Goal: Task Accomplishment & Management: Manage account settings

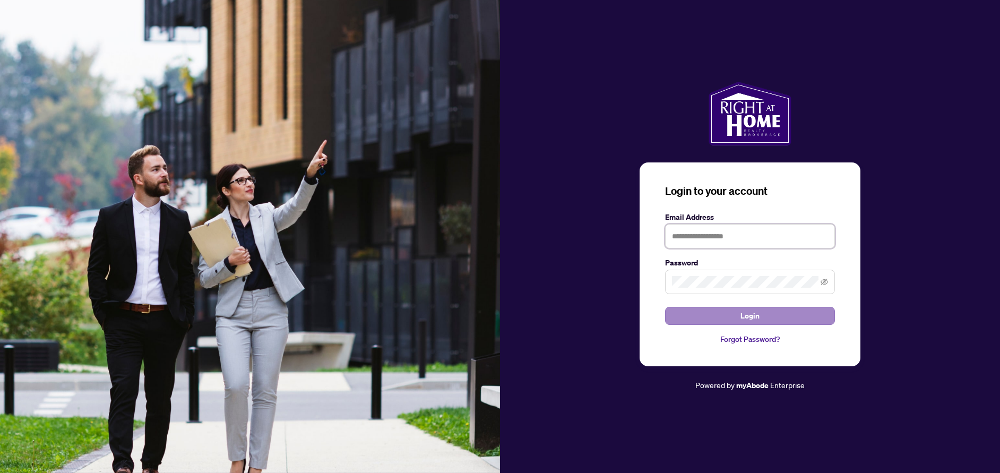
type input "**********"
click at [728, 313] on button "Login" at bounding box center [750, 316] width 170 height 18
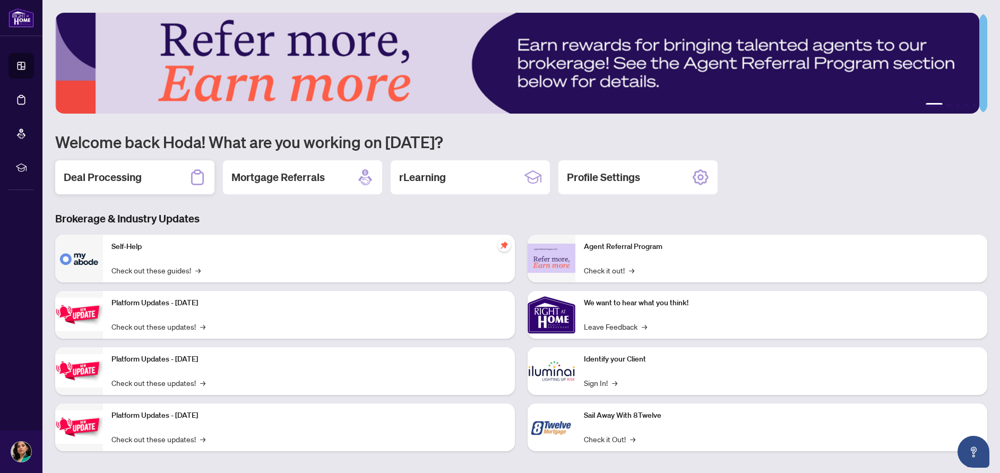
click at [125, 175] on h2 "Deal Processing" at bounding box center [103, 177] width 78 height 15
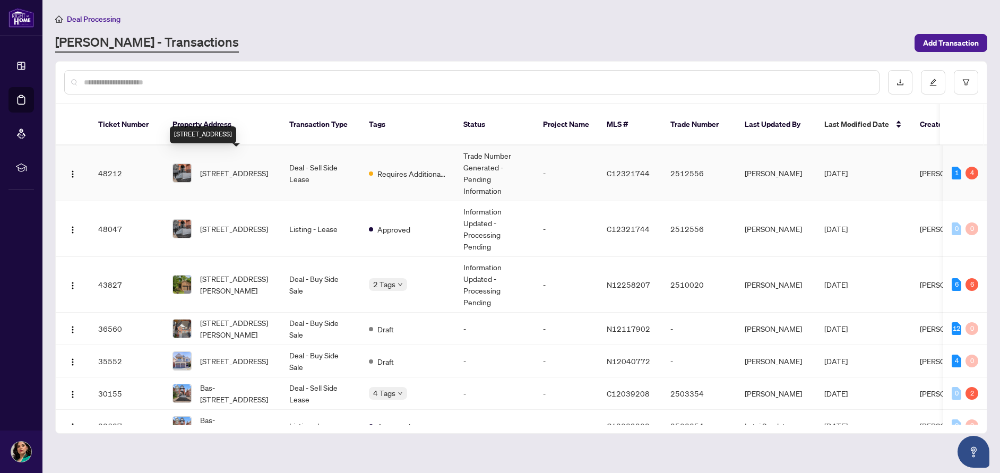
click at [247, 167] on span "[STREET_ADDRESS]" at bounding box center [234, 173] width 68 height 12
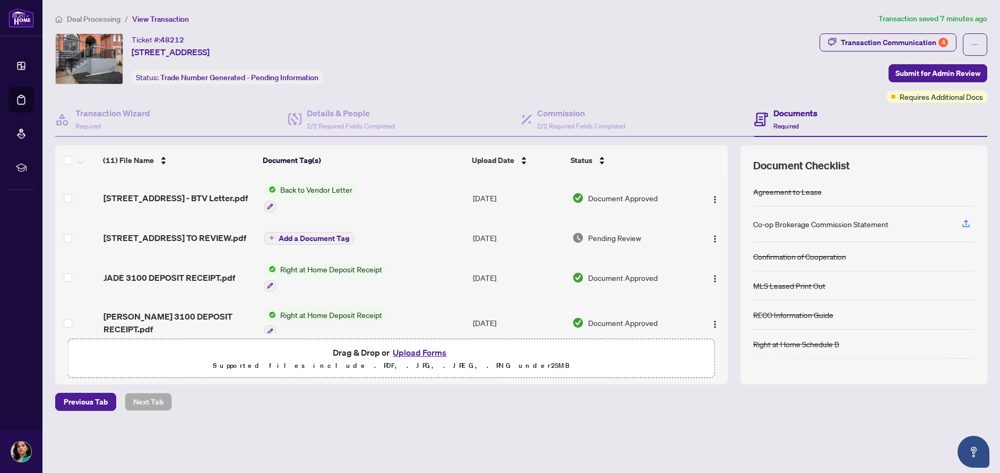
click at [289, 188] on span "Back to Vendor Letter" at bounding box center [316, 190] width 81 height 12
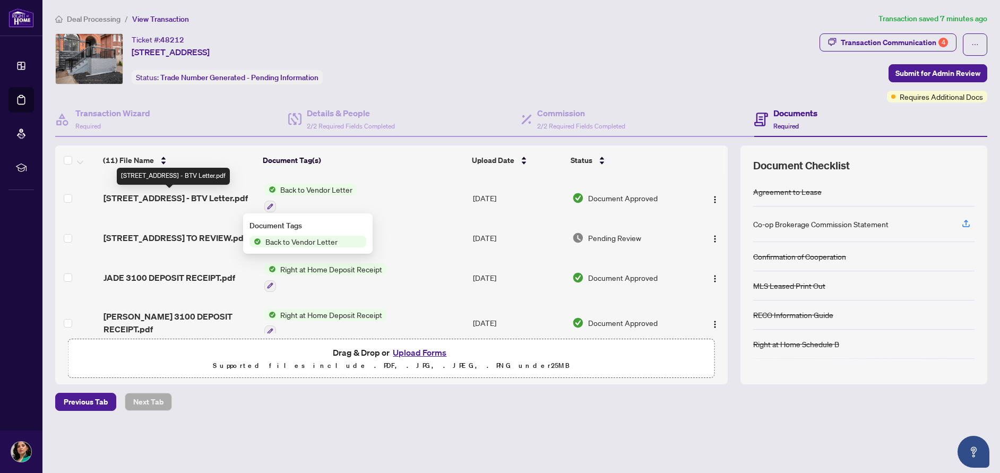
click at [178, 195] on span "[STREET_ADDRESS] - BTV Letter.pdf" at bounding box center [176, 198] width 144 height 13
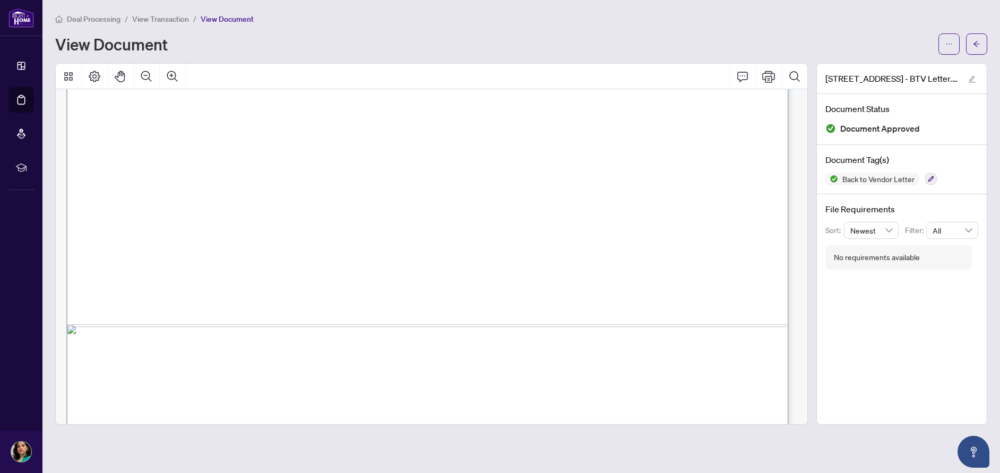
scroll to position [621, 0]
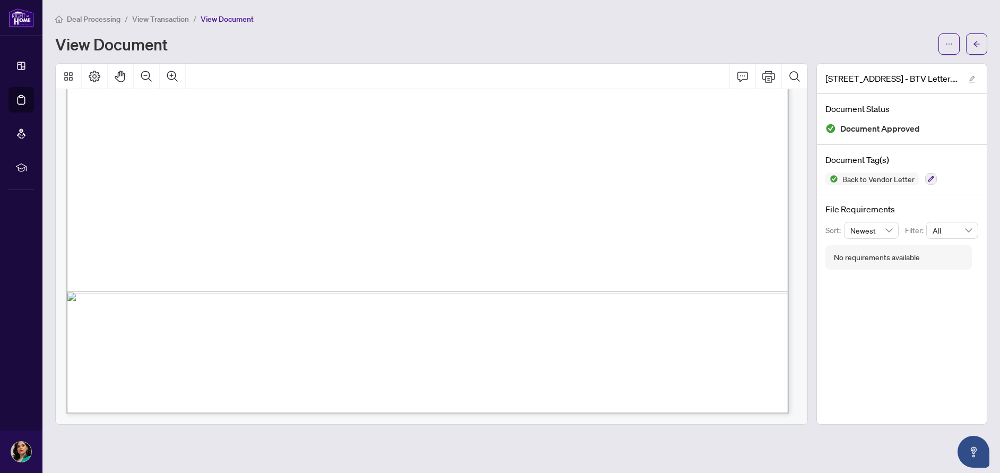
click at [167, 14] on span "View Transaction" at bounding box center [160, 19] width 57 height 10
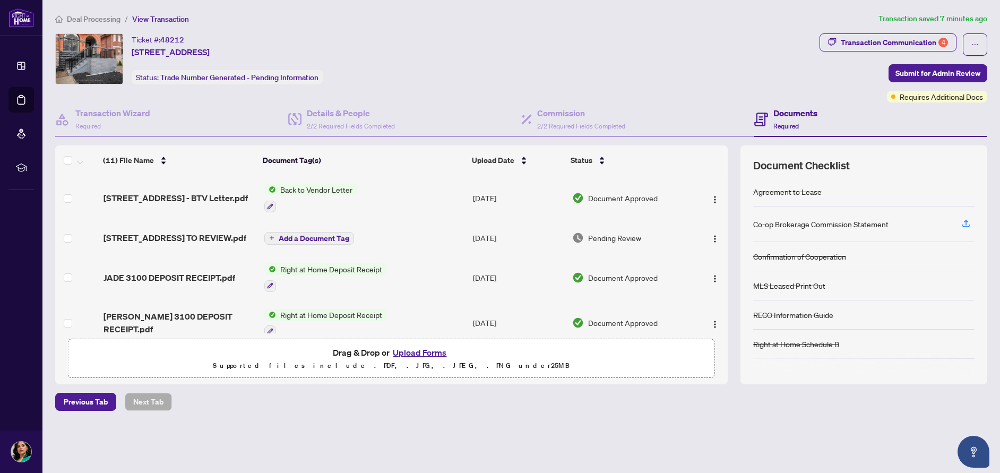
click at [295, 187] on span "Back to Vendor Letter" at bounding box center [316, 190] width 81 height 12
click at [391, 411] on div "Deal Processing / View Transaction Transaction saved 7 minutes ago Ticket #: 48…" at bounding box center [521, 230] width 941 height 435
click at [929, 98] on span "Requires Additional Docs" at bounding box center [941, 97] width 83 height 12
click at [851, 40] on div "Transaction Communication 4" at bounding box center [894, 42] width 107 height 17
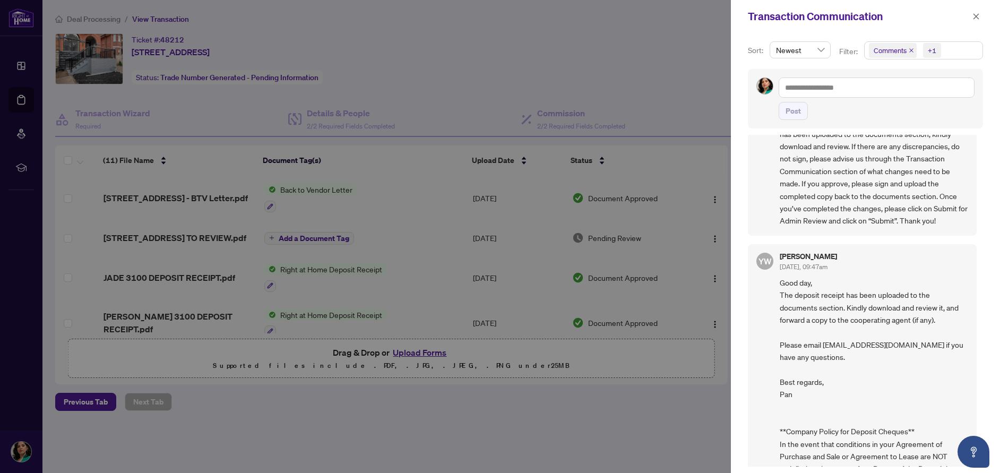
scroll to position [421, 0]
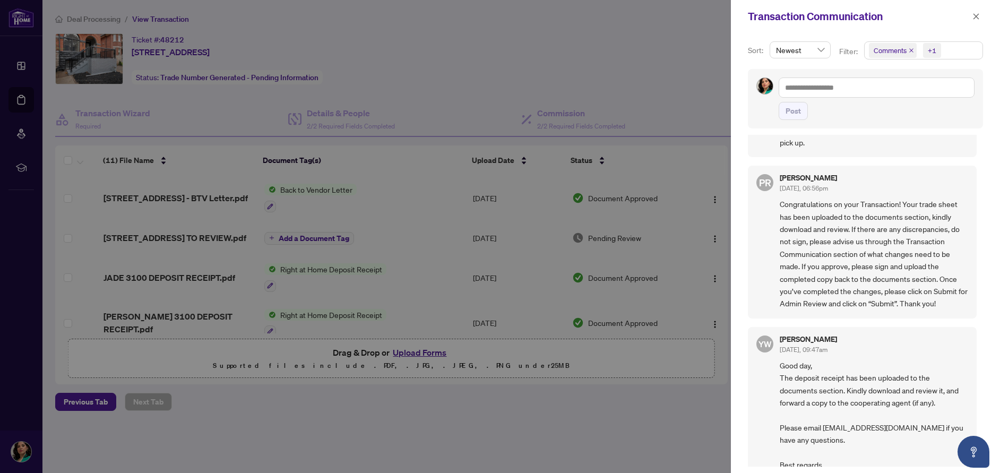
click at [463, 70] on div at bounding box center [500, 236] width 1000 height 473
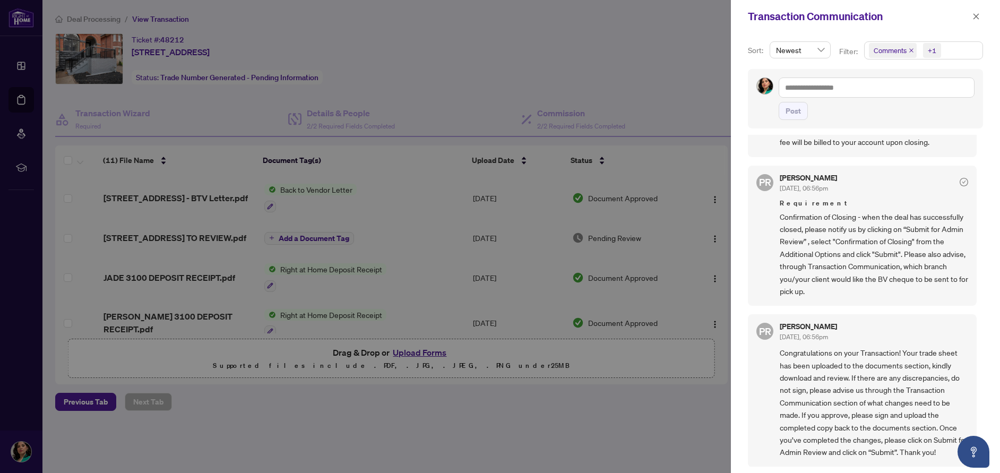
scroll to position [262, 0]
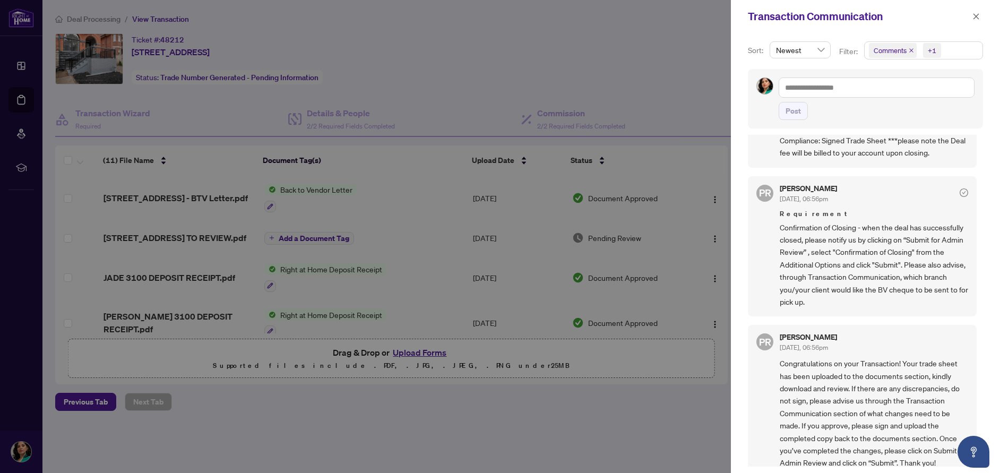
drag, startPoint x: 573, startPoint y: 429, endPoint x: 599, endPoint y: 399, distance: 39.6
click at [574, 423] on div at bounding box center [500, 236] width 1000 height 473
click at [977, 13] on icon "close" at bounding box center [975, 16] width 7 height 7
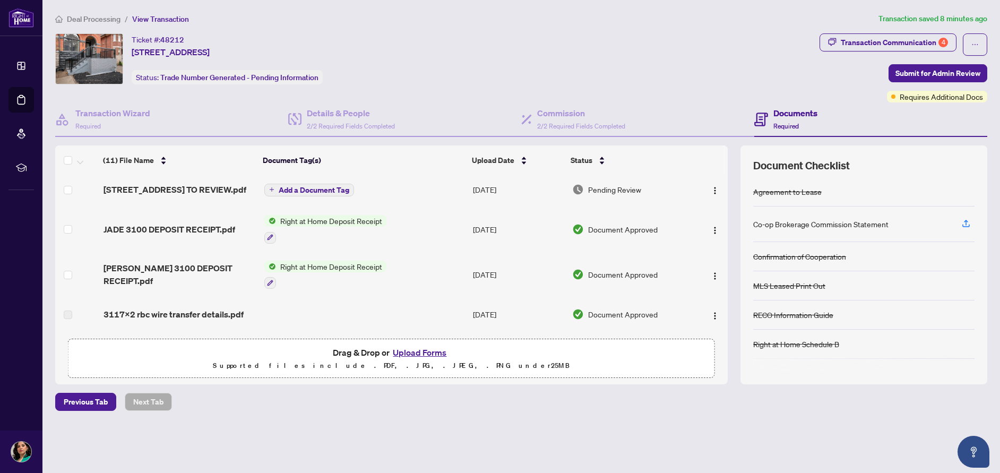
scroll to position [0, 0]
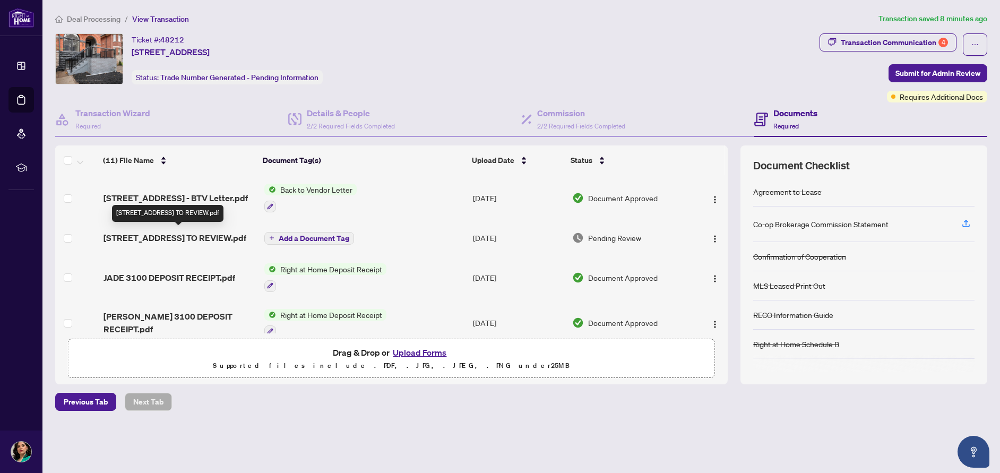
click at [200, 235] on span "[STREET_ADDRESS] TO REVIEW.pdf" at bounding box center [175, 237] width 143 height 13
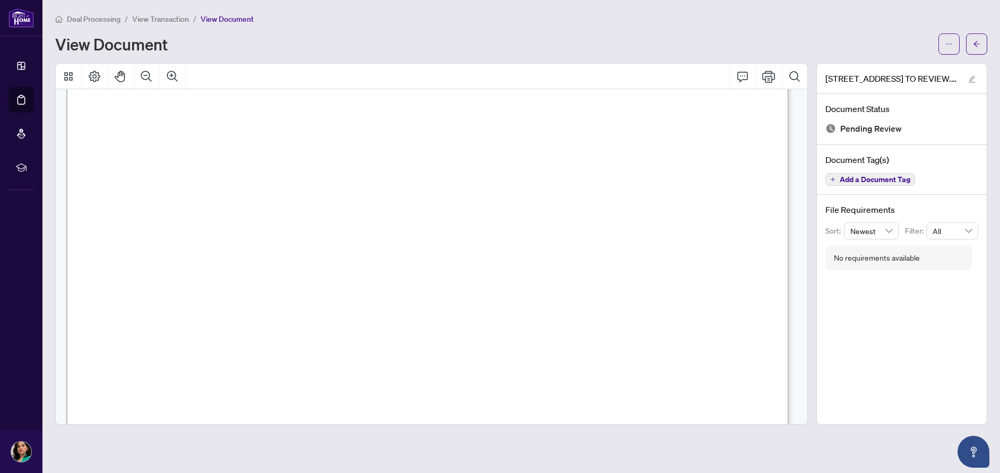
scroll to position [93, 0]
click at [773, 76] on icon "Print" at bounding box center [768, 76] width 13 height 13
click at [163, 16] on span "View Transaction" at bounding box center [160, 19] width 57 height 10
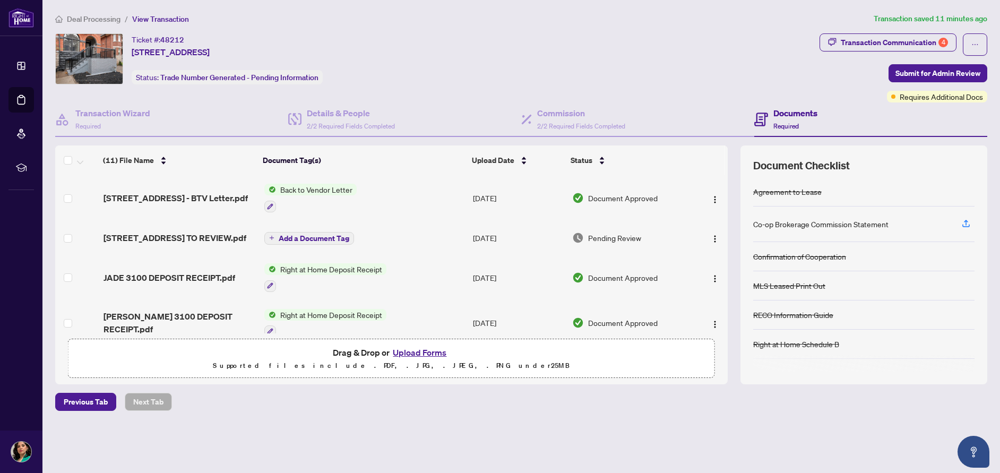
click at [417, 353] on button "Upload Forms" at bounding box center [420, 353] width 60 height 14
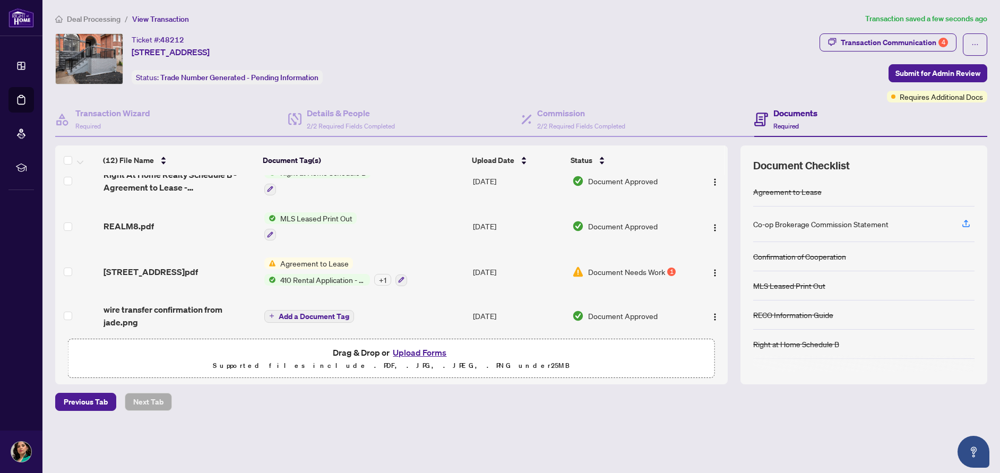
scroll to position [354, 0]
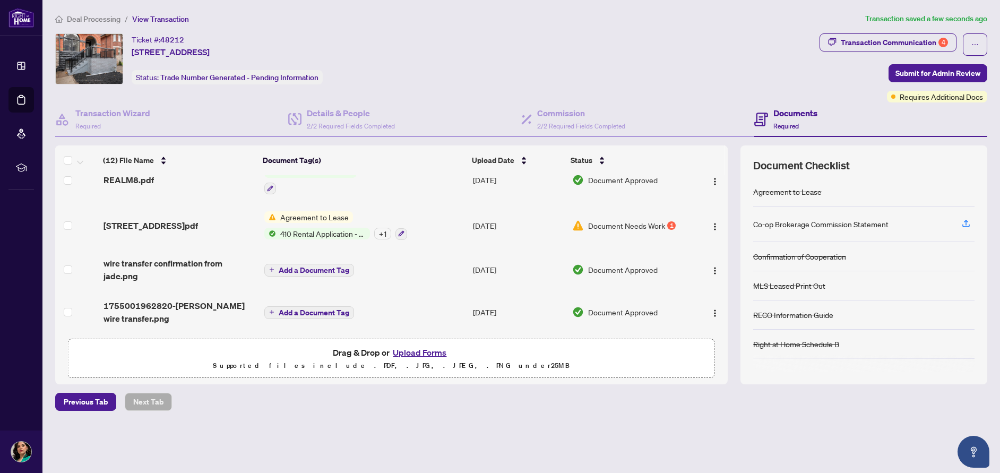
click at [604, 222] on span "Document Needs Work" at bounding box center [626, 226] width 77 height 12
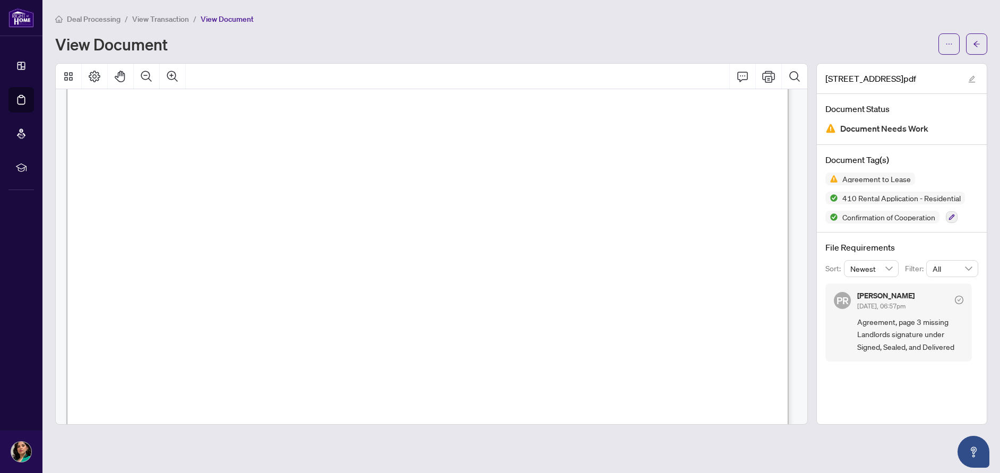
scroll to position [3941, 0]
click at [764, 77] on icon "Print" at bounding box center [768, 76] width 13 height 13
click at [154, 21] on span "View Transaction" at bounding box center [160, 19] width 57 height 10
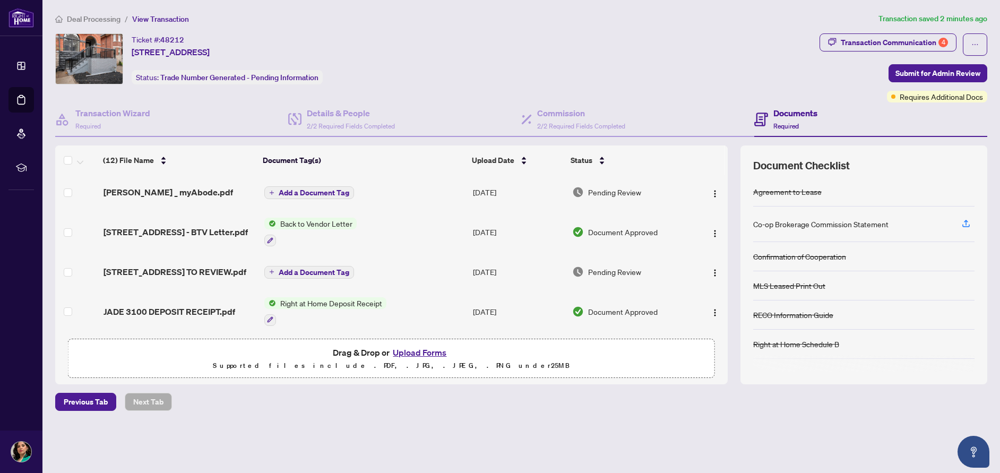
click at [419, 355] on button "Upload Forms" at bounding box center [420, 353] width 60 height 14
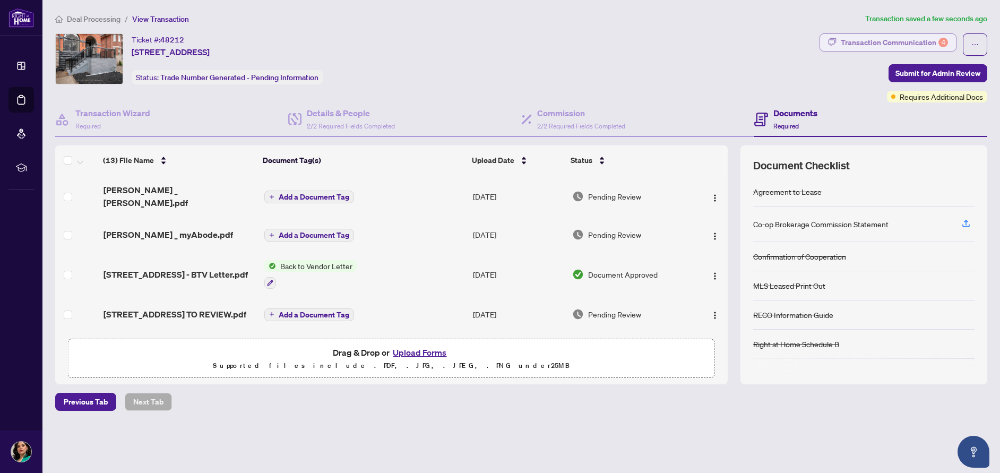
click at [872, 46] on div "Transaction Communication 4" at bounding box center [894, 42] width 107 height 17
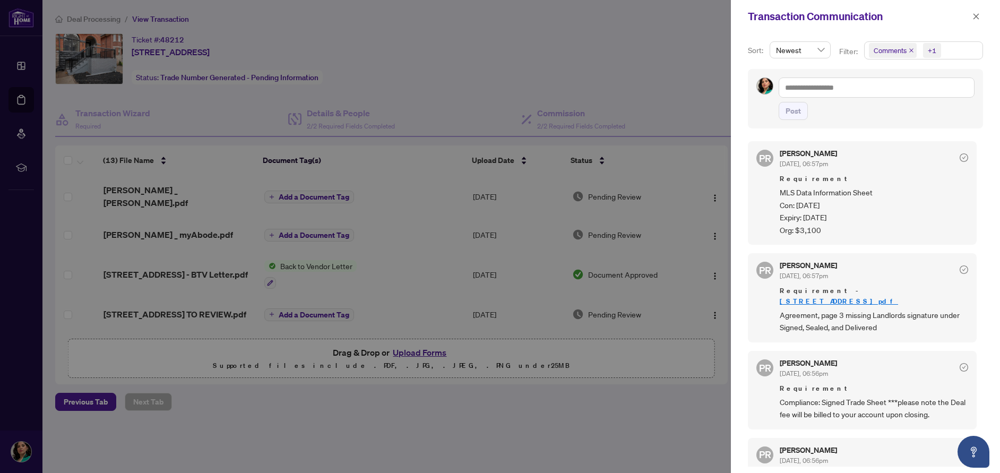
click at [652, 80] on div at bounding box center [500, 236] width 1000 height 473
click at [978, 16] on icon "close" at bounding box center [975, 16] width 7 height 7
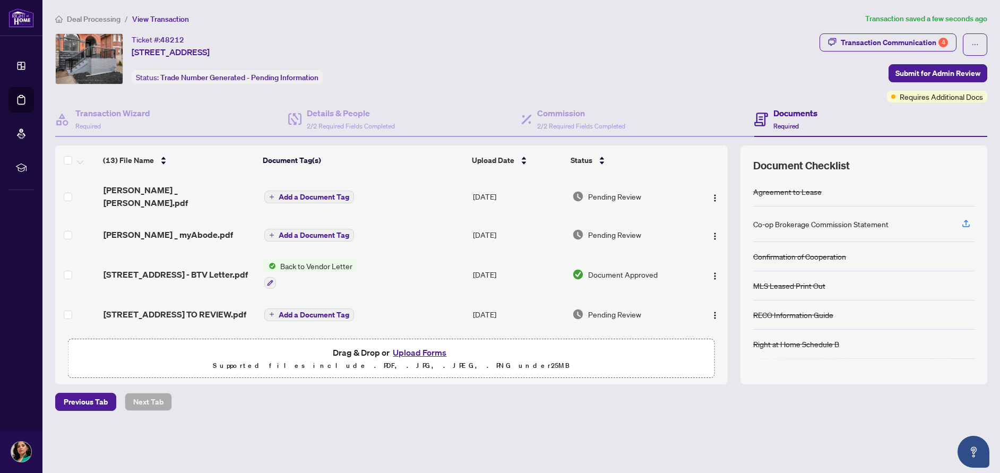
click at [298, 260] on span "Back to Vendor Letter" at bounding box center [316, 266] width 81 height 12
click at [201, 268] on span "[STREET_ADDRESS] - BTV Letter.pdf" at bounding box center [176, 274] width 144 height 13
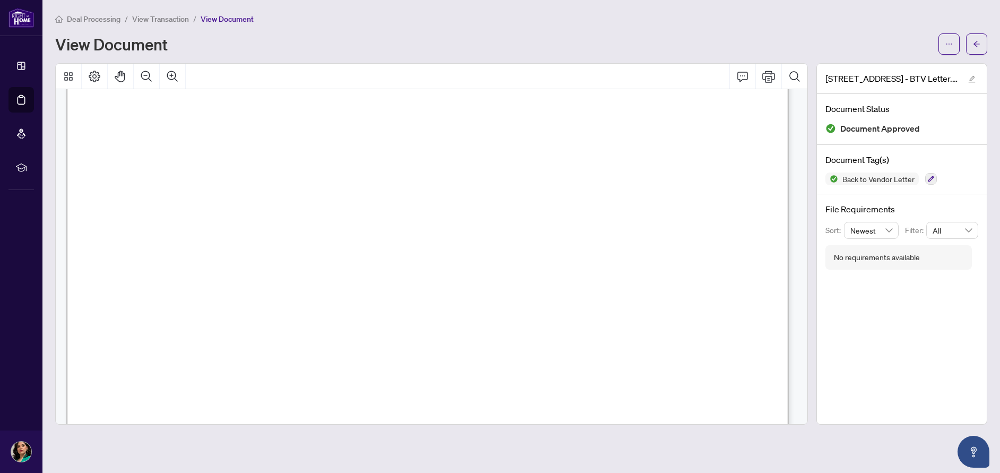
scroll to position [276, 0]
click at [178, 16] on span "View Transaction" at bounding box center [160, 19] width 57 height 10
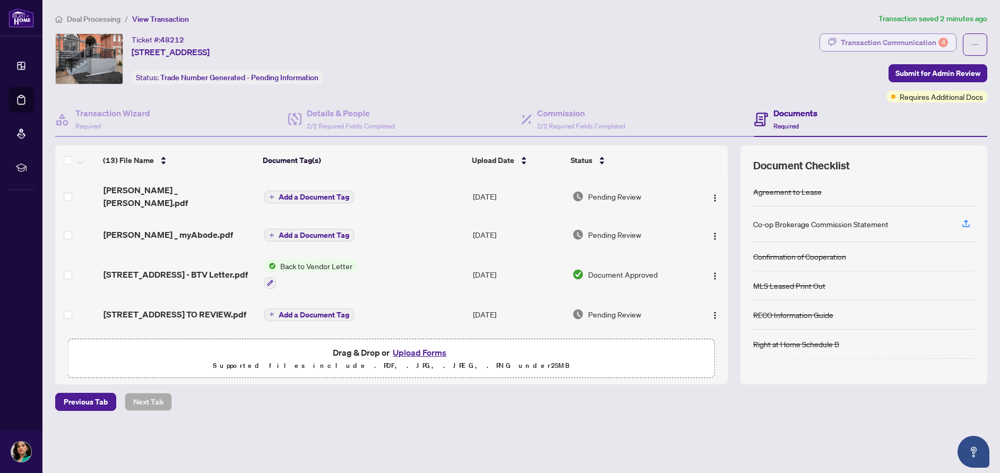
click at [871, 43] on div "Transaction Communication 4" at bounding box center [894, 42] width 107 height 17
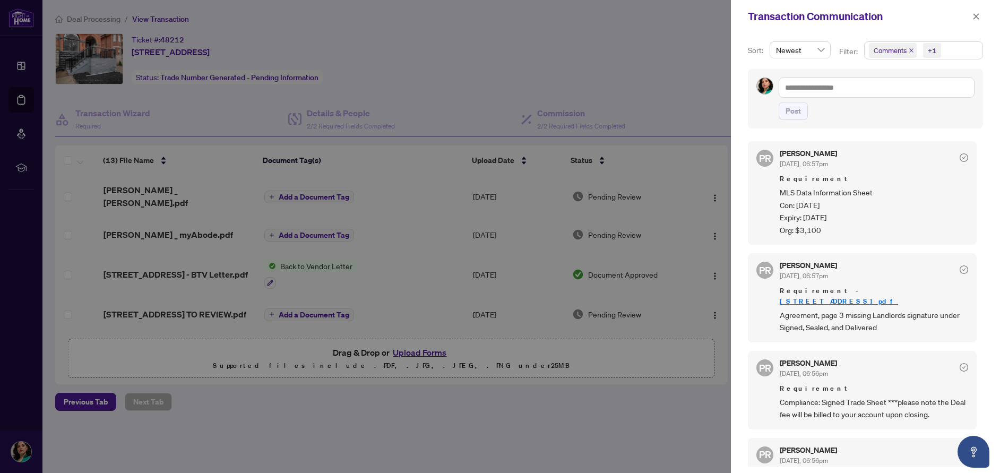
click at [828, 160] on span "[DATE], 06:57pm" at bounding box center [804, 164] width 48 height 8
click at [815, 185] on div "Requirement MLS Data Information Sheet Con: [DATE] Expiry: [DATE] Org: $3,100" at bounding box center [874, 205] width 188 height 63
